Goal: Task Accomplishment & Management: Manage account settings

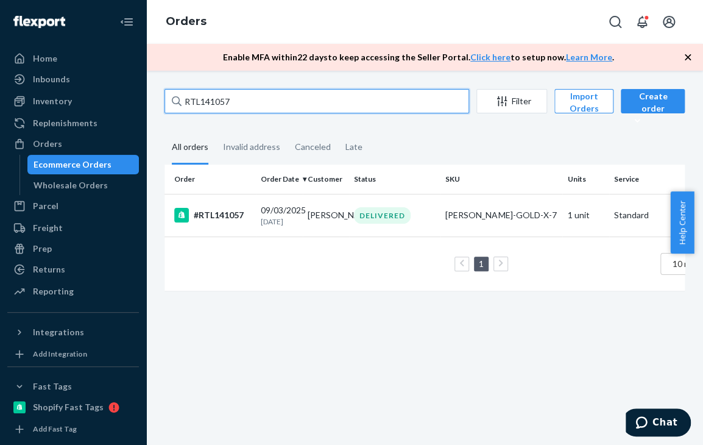
click at [257, 104] on input "RTL141057" at bounding box center [317, 101] width 305 height 24
paste input "2204"
type input "RTL142204"
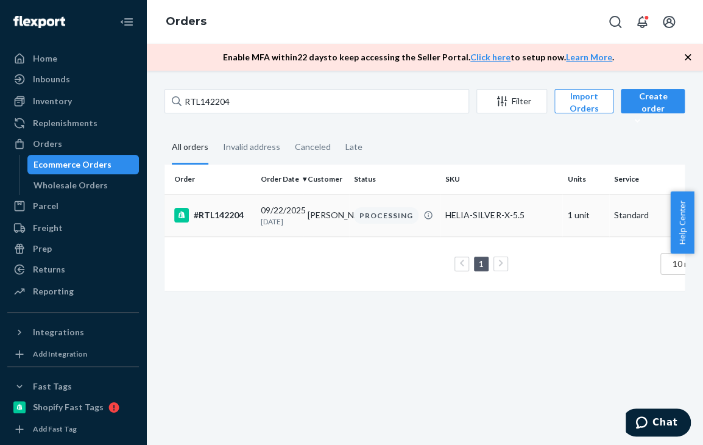
click at [297, 213] on div "[DATE] [DATE]" at bounding box center [279, 215] width 37 height 23
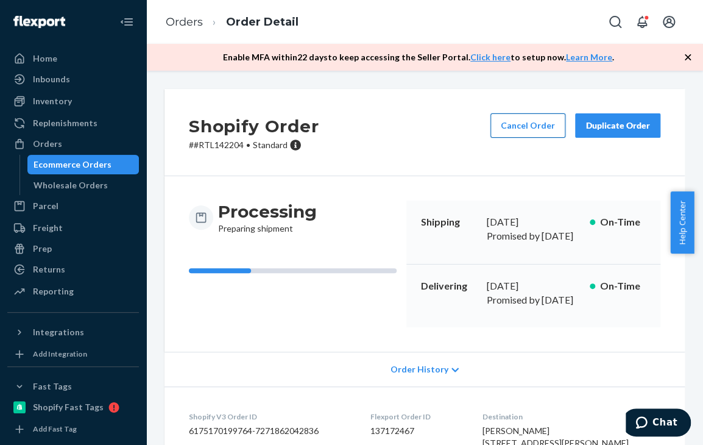
click at [520, 126] on button "Cancel Order" at bounding box center [527, 125] width 75 height 24
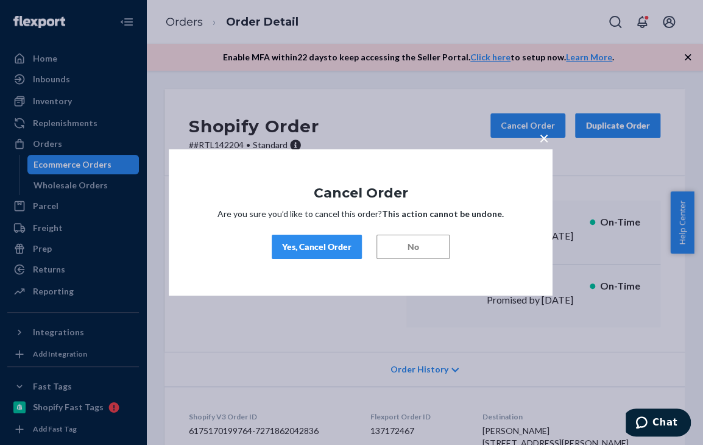
click at [324, 250] on div "Yes, Cancel Order" at bounding box center [316, 247] width 69 height 12
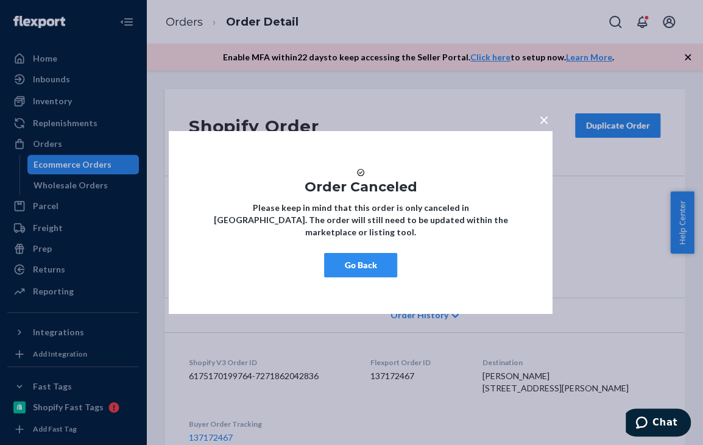
click at [244, 151] on div "× Order Canceled Please keep in mind that this order is only canceled in [GEOGR…" at bounding box center [361, 222] width 384 height 183
click at [246, 194] on h1 "Order Canceled" at bounding box center [360, 187] width 311 height 15
click at [368, 271] on button "Go Back" at bounding box center [360, 265] width 73 height 24
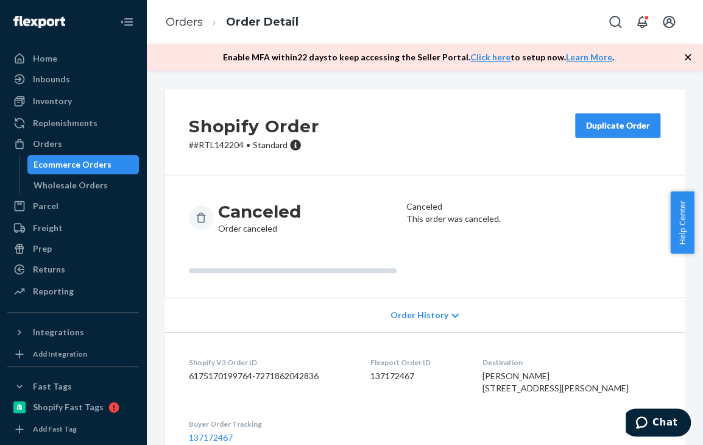
click at [205, 82] on div "Shopify Order # #RTL142204 • Standard Duplicate Order Canceled Order canceled C…" at bounding box center [424, 258] width 557 height 374
click at [208, 91] on div "Shopify Order # #RTL142204 • Standard Duplicate Order" at bounding box center [425, 132] width 520 height 87
click at [194, 27] on link "Orders" at bounding box center [184, 21] width 37 height 13
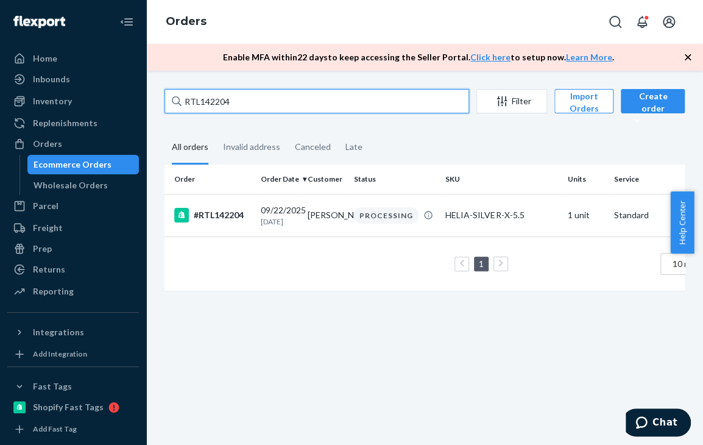
click at [287, 104] on input "RTL142204" at bounding box center [317, 101] width 305 height 24
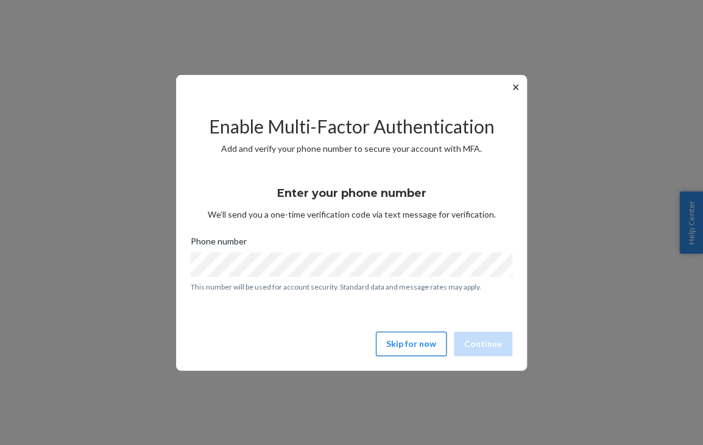
click at [404, 339] on button "Skip for now" at bounding box center [411, 343] width 71 height 24
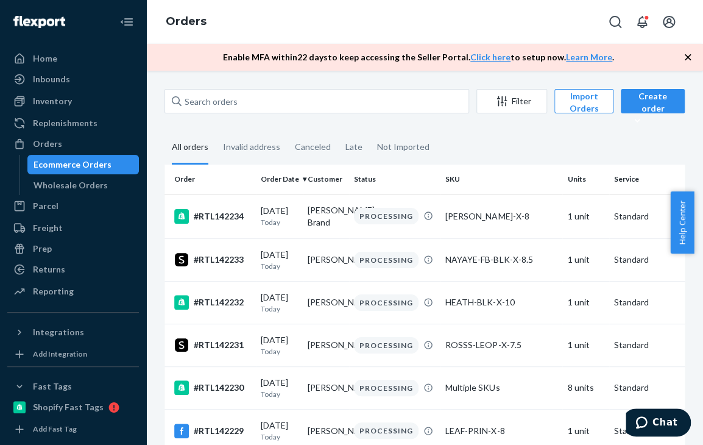
click at [687, 55] on icon "button" at bounding box center [688, 57] width 12 height 12
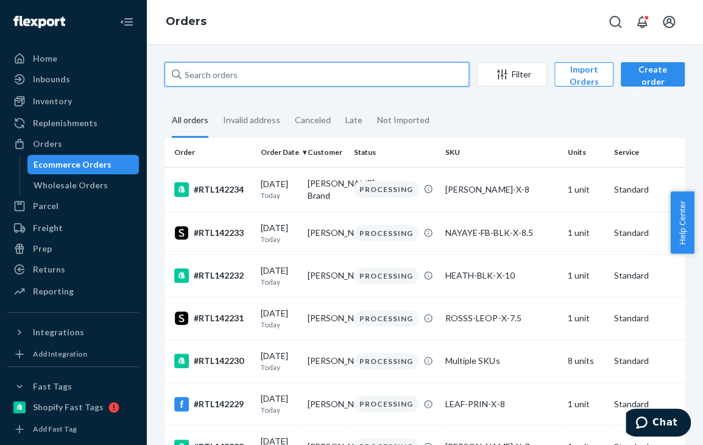
click at [285, 72] on input "text" at bounding box center [317, 74] width 305 height 24
paste input "RTL142204"
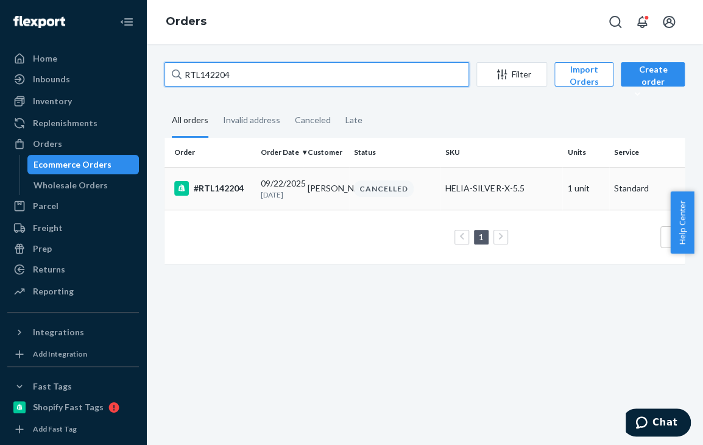
type input "RTL142204"
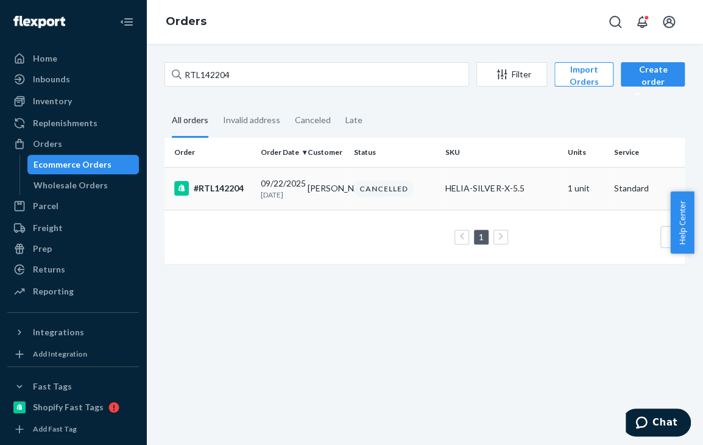
click at [292, 181] on div "[DATE] [DATE]" at bounding box center [279, 188] width 37 height 23
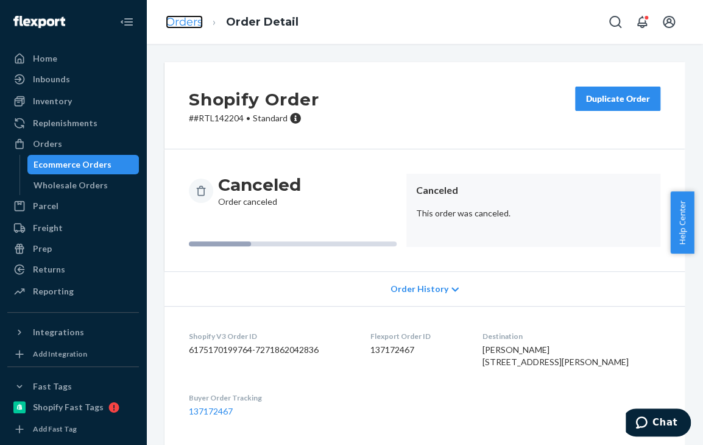
click at [183, 22] on link "Orders" at bounding box center [184, 21] width 37 height 13
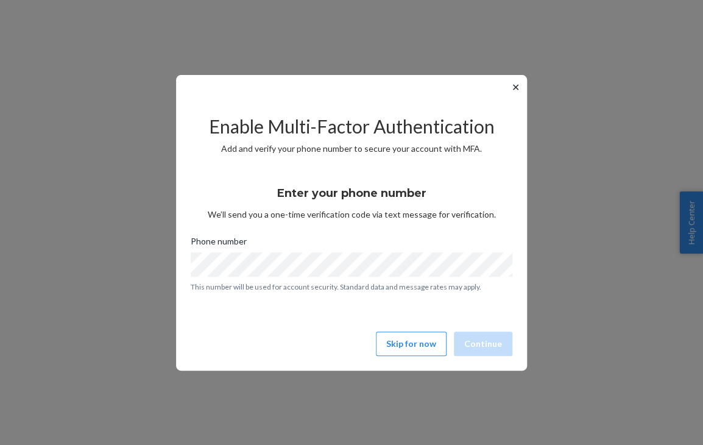
click at [24, 191] on div "✕ Enable Multi-Factor Authentication Add and verify your phone number to secure…" at bounding box center [351, 222] width 703 height 445
click at [394, 352] on button "Skip for now" at bounding box center [411, 343] width 71 height 24
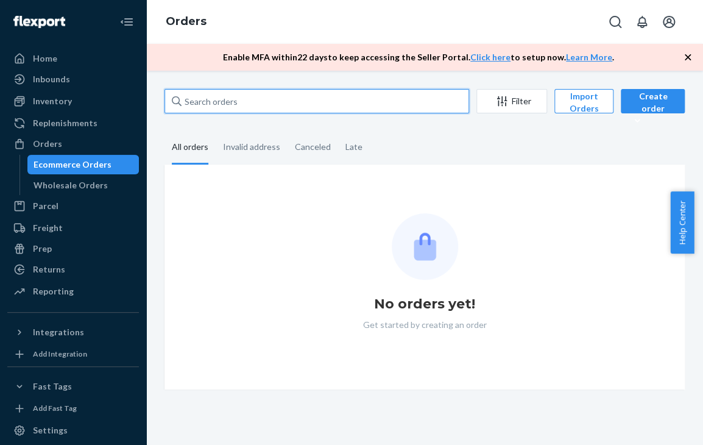
click at [255, 104] on input "text" at bounding box center [317, 101] width 305 height 24
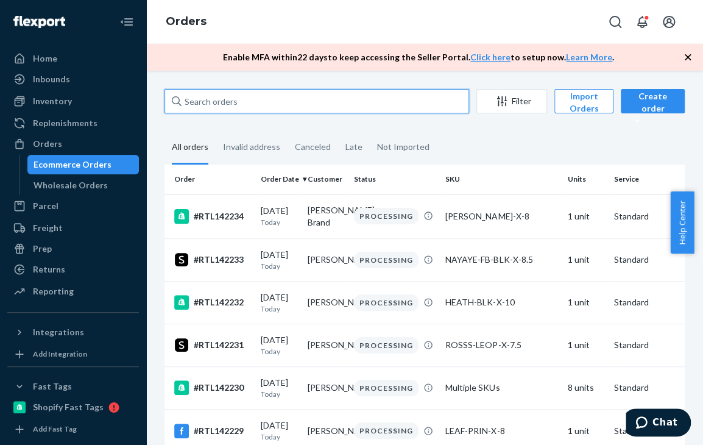
paste input "RTL142204"
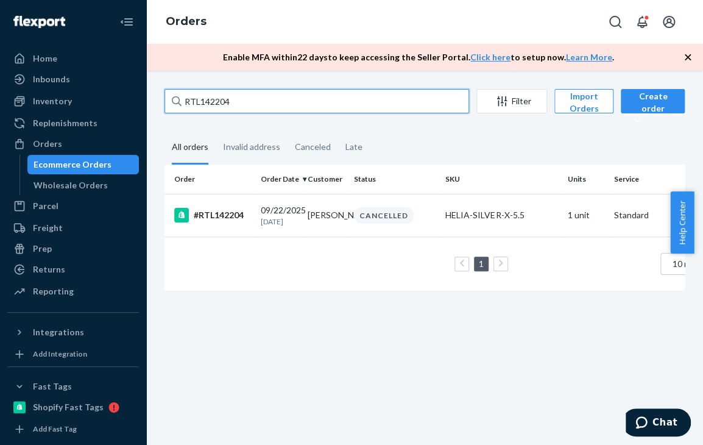
type input "RTL142204"
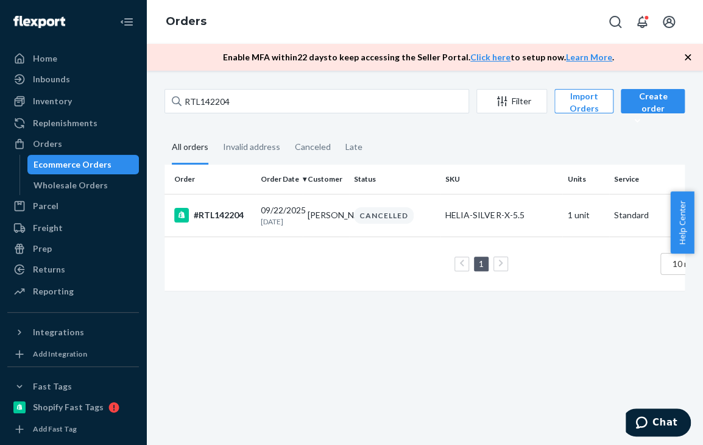
click at [316, 265] on div "1 10 results per page" at bounding box center [469, 263] width 590 height 39
click at [281, 274] on div "1 10 results per page" at bounding box center [469, 263] width 590 height 39
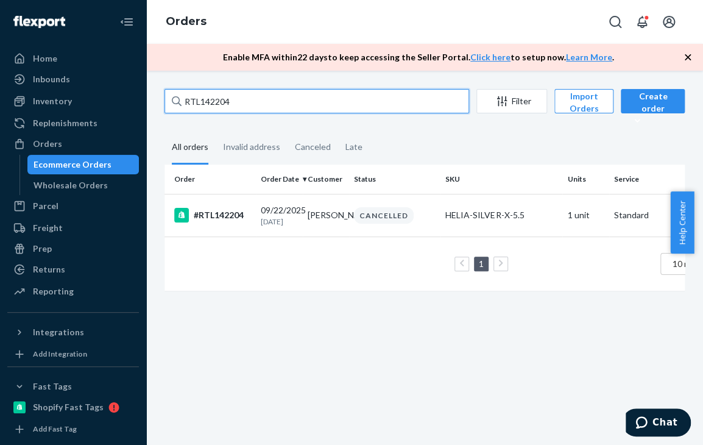
click at [428, 101] on input "RTL142204" at bounding box center [317, 101] width 305 height 24
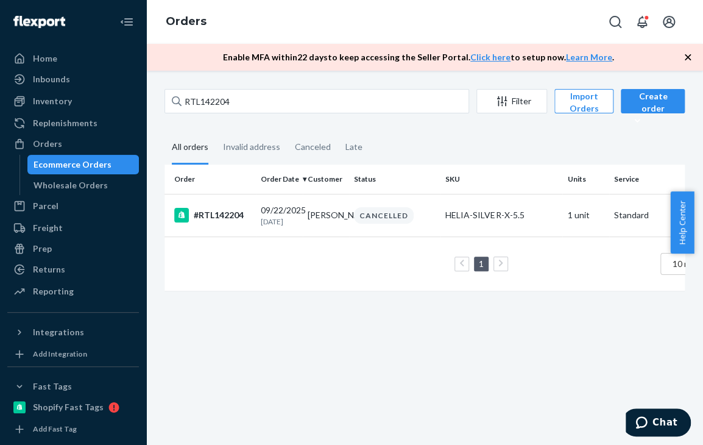
click at [174, 102] on icon at bounding box center [177, 101] width 10 height 10
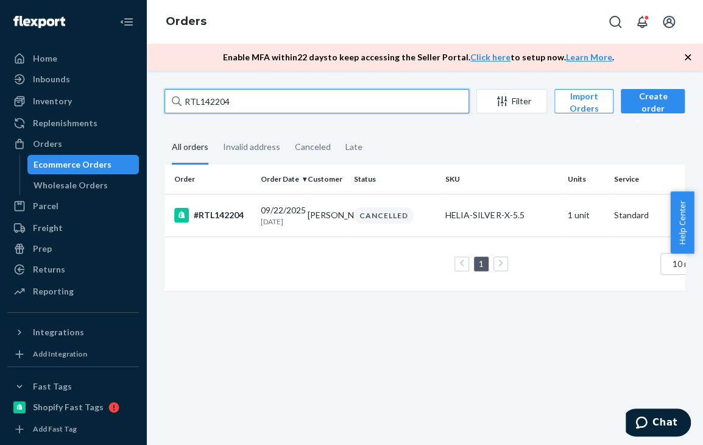
click at [174, 102] on input "RTL142204" at bounding box center [317, 101] width 305 height 24
click at [265, 102] on input "RTL142204" at bounding box center [317, 101] width 305 height 24
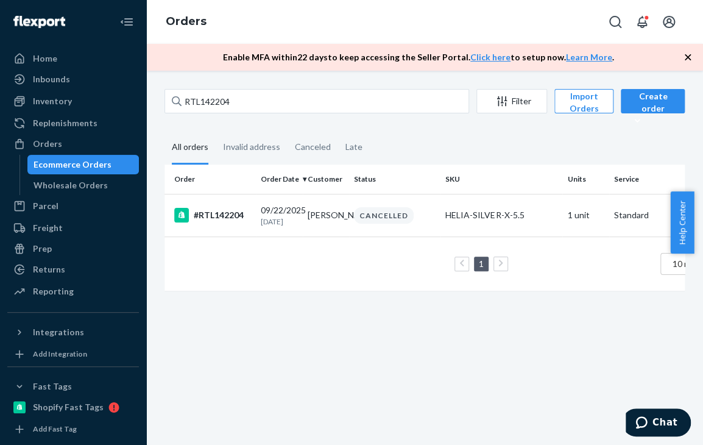
click at [689, 58] on icon "button" at bounding box center [688, 57] width 12 height 12
